Goal: Navigation & Orientation: Find specific page/section

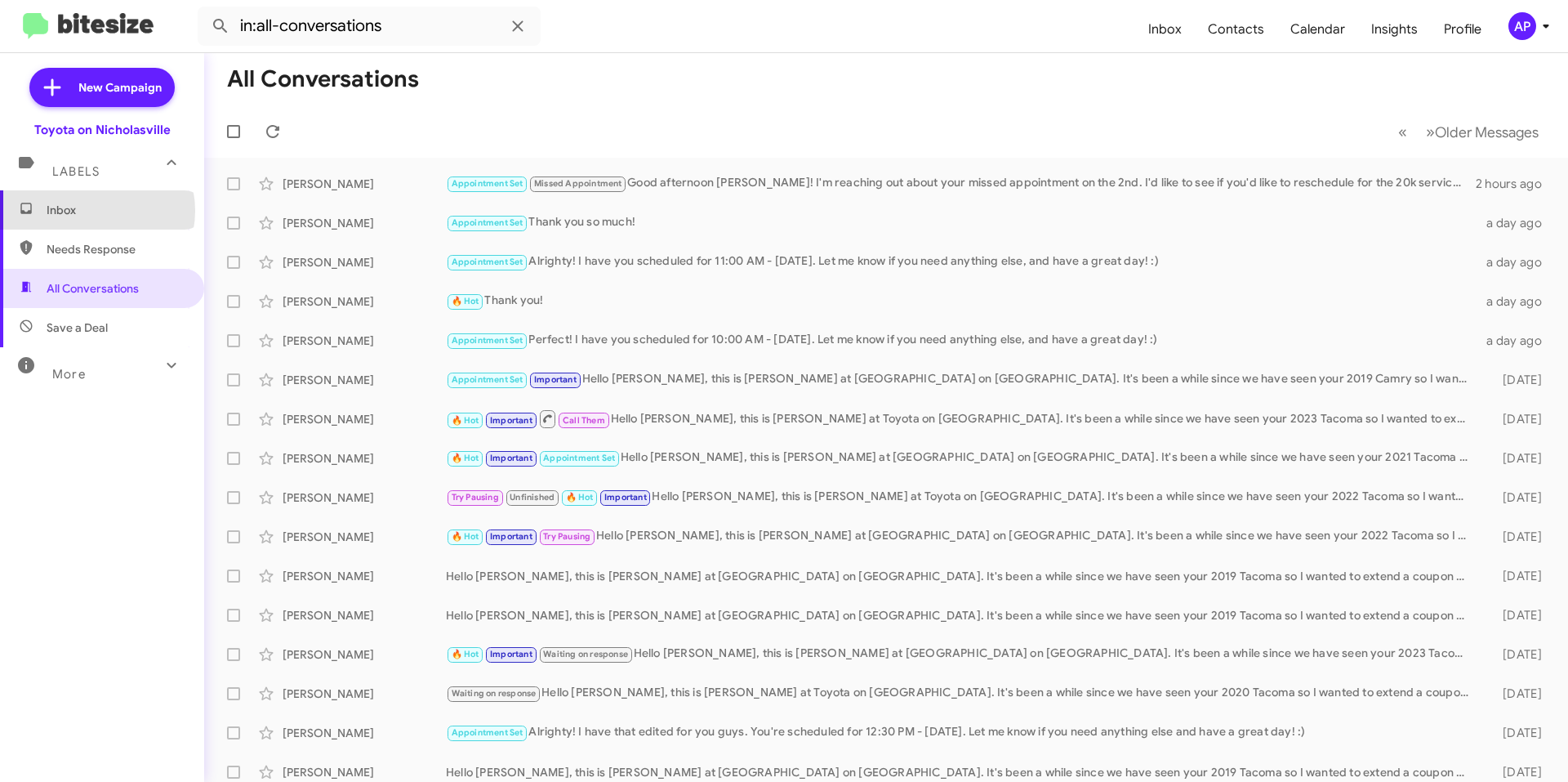
click at [97, 211] on span "Inbox" at bounding box center [116, 210] width 139 height 17
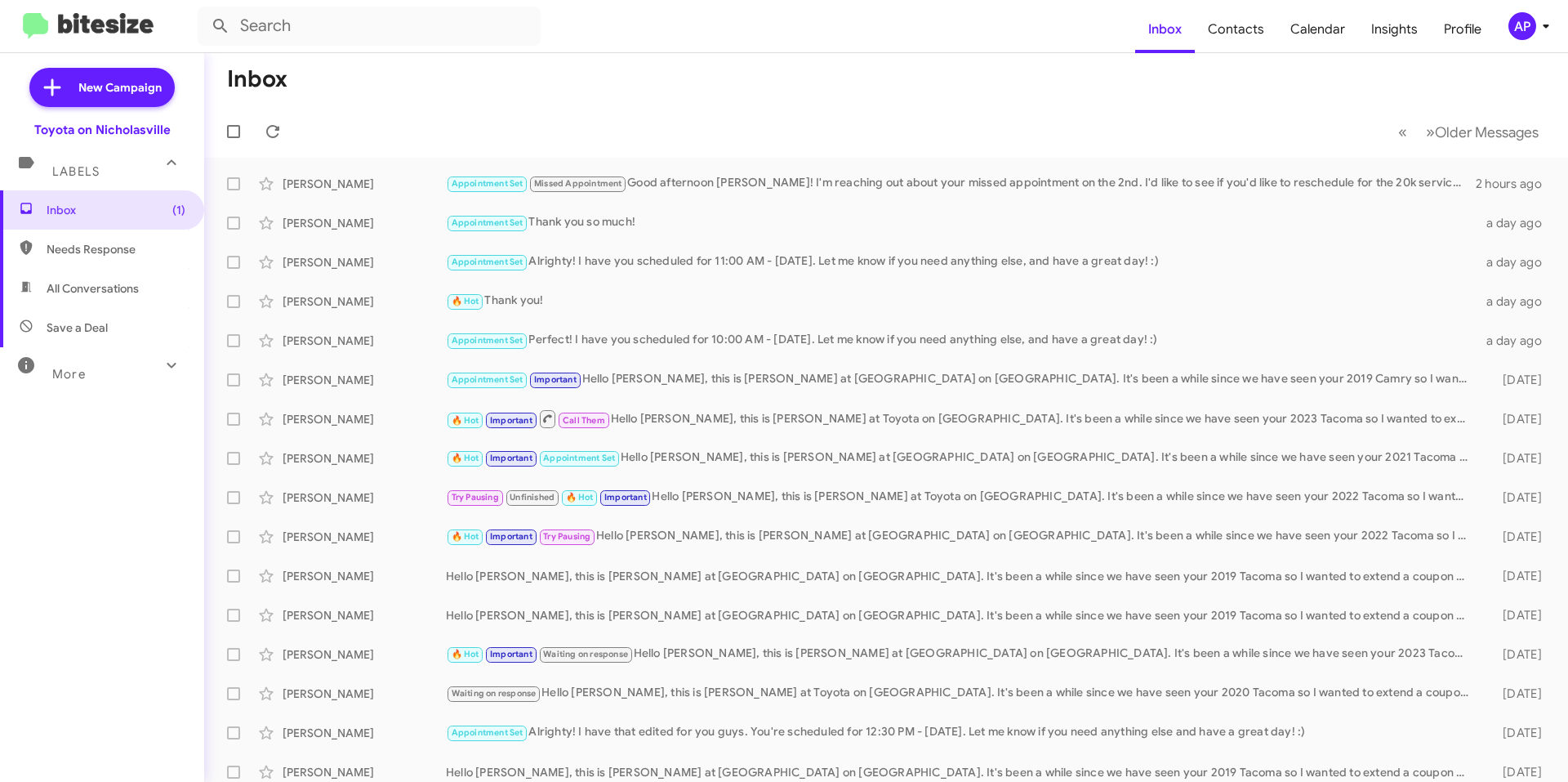
click at [112, 288] on span "All Conversations" at bounding box center [92, 288] width 92 height 17
type input "in:all-conversations"
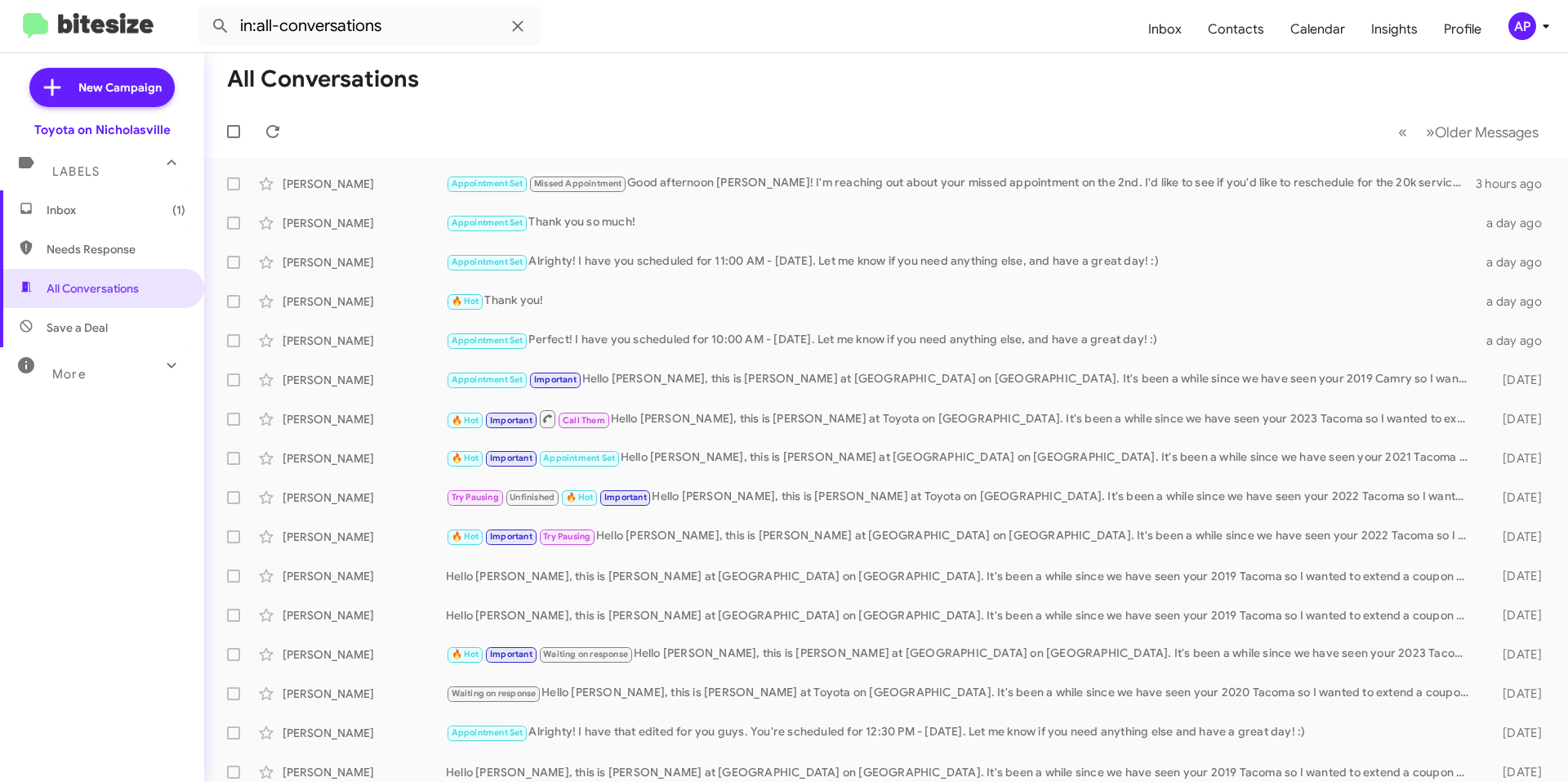
click at [121, 219] on span "Inbox (1)" at bounding box center [102, 210] width 204 height 39
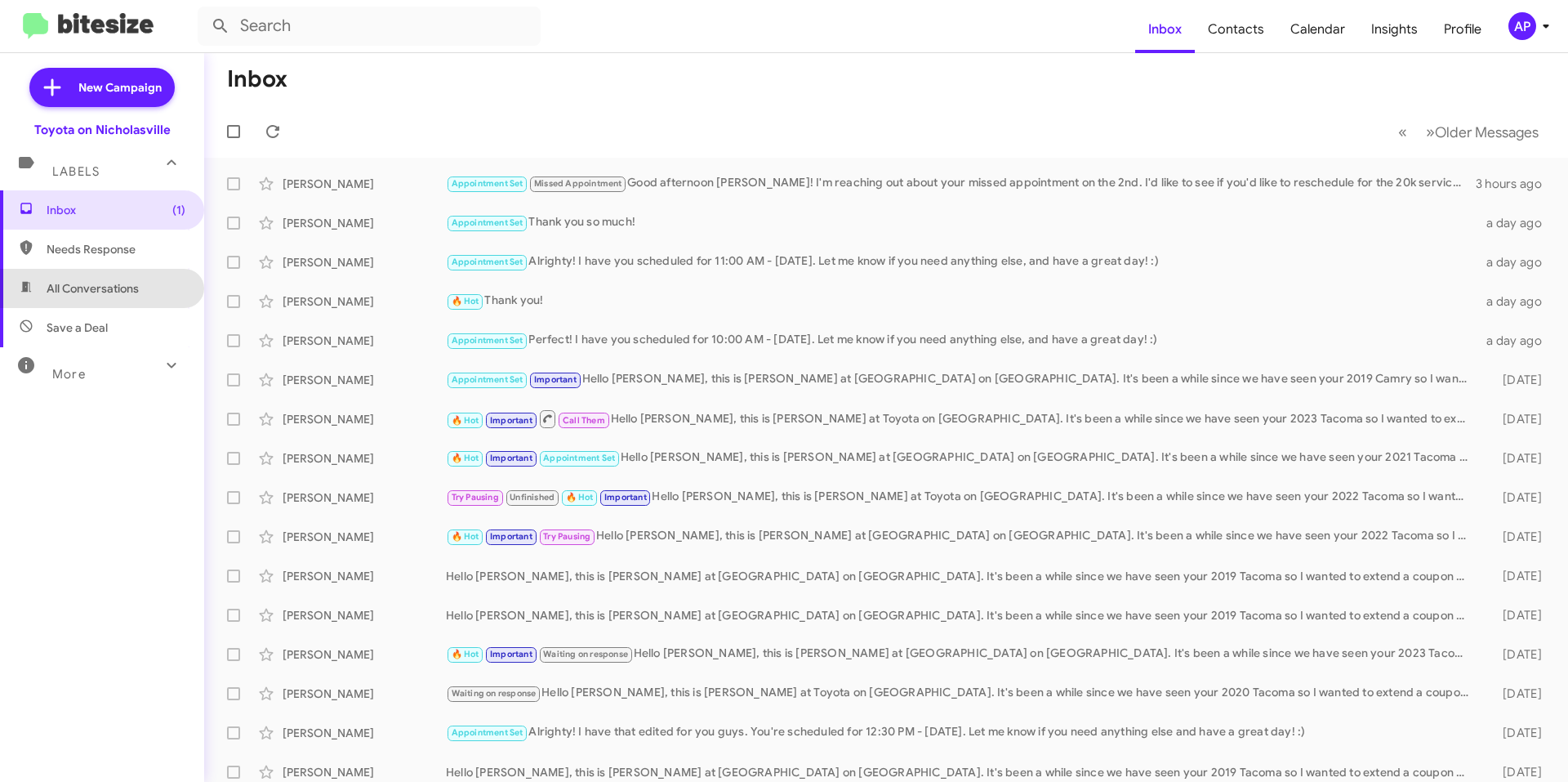
click at [148, 276] on span "All Conversations" at bounding box center [102, 288] width 204 height 39
type input "in:all-conversations"
